Goal: Information Seeking & Learning: Learn about a topic

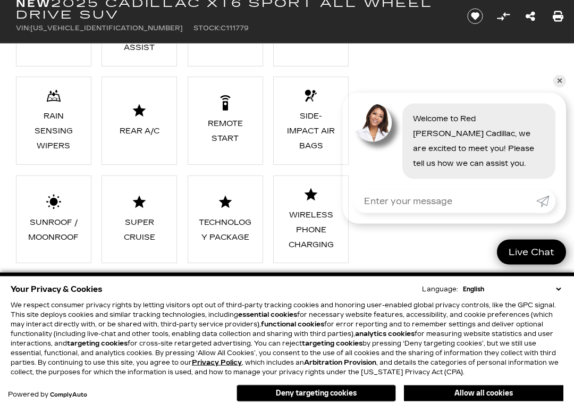
scroll to position [979, 0]
click at [553, 88] on div "Key Features AWD Adaptive Cruise Control Android Auto Apple CarPlay Automatic C…" at bounding box center [287, 24] width 574 height 520
click at [564, 86] on link "✕" at bounding box center [560, 92] width 13 height 13
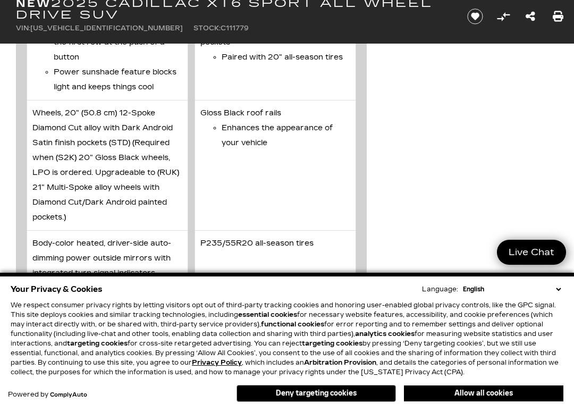
scroll to position [3788, 0]
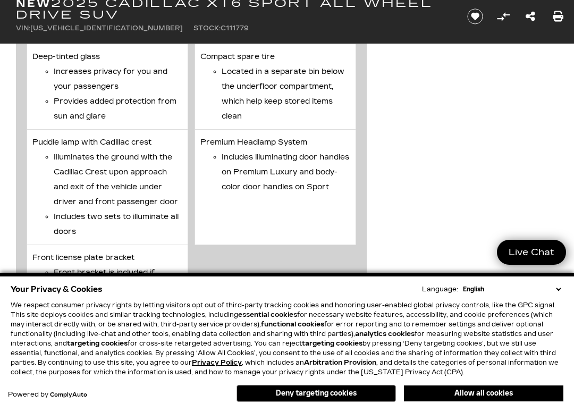
scroll to position [4868, 0]
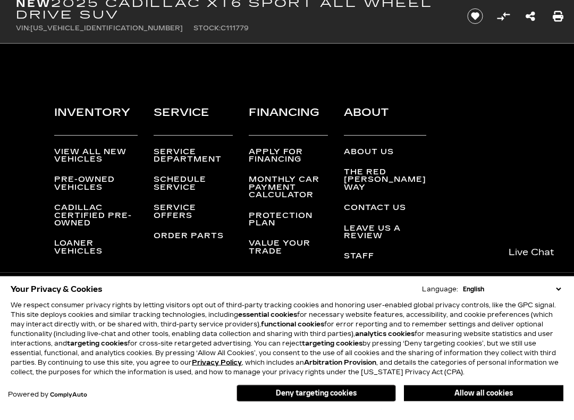
scroll to position [6076, 0]
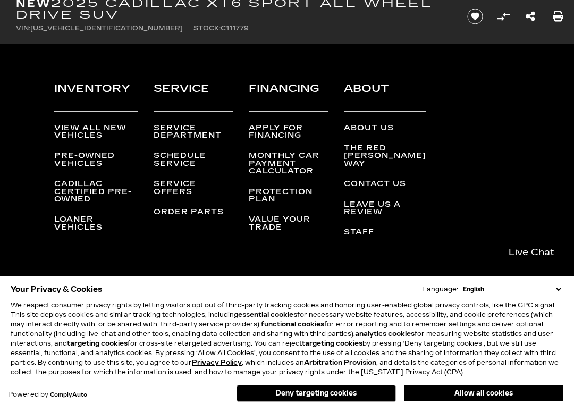
click at [96, 213] on link "Cadillac Certified Pre-Owned" at bounding box center [95, 202] width 83 height 23
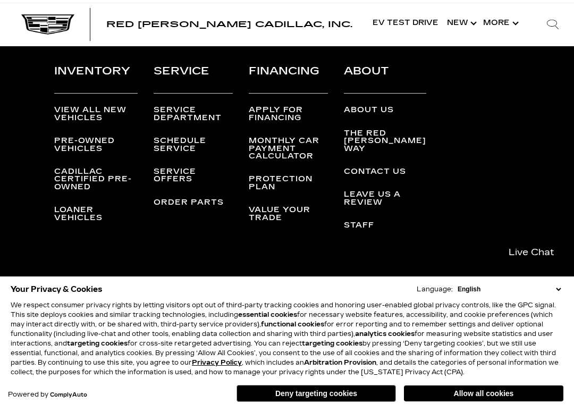
scroll to position [2941, 0]
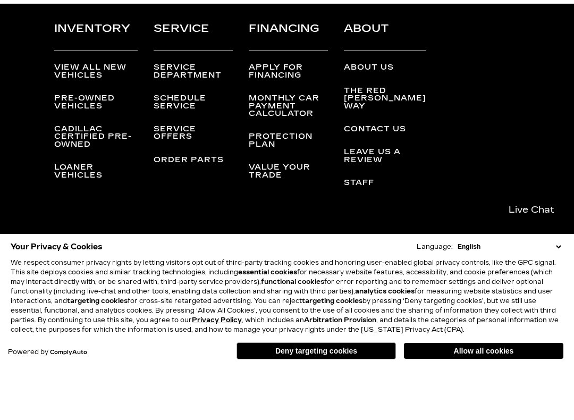
click at [99, 147] on link "Pre-Owned Vehicles" at bounding box center [84, 155] width 61 height 16
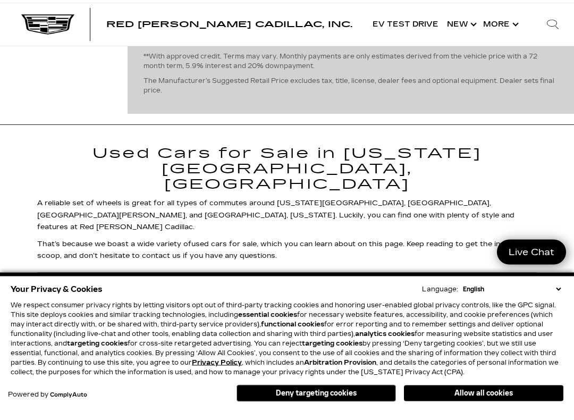
scroll to position [3857, 0]
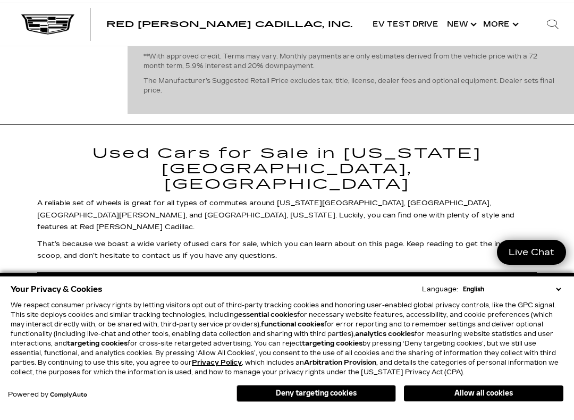
click at [148, 294] on link "Browse Used Car Deals" at bounding box center [115, 305] width 156 height 23
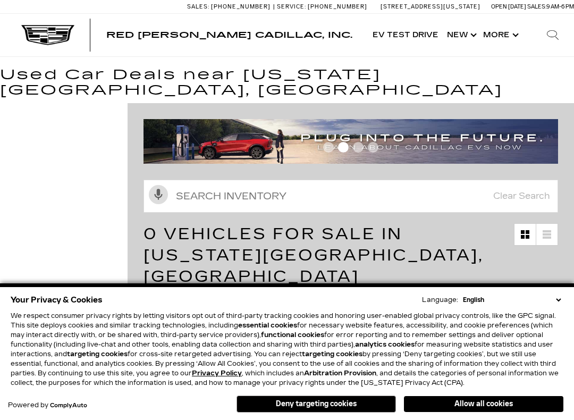
click at [178, 298] on span "Clear All" at bounding box center [173, 304] width 42 height 13
